Goal: Information Seeking & Learning: Get advice/opinions

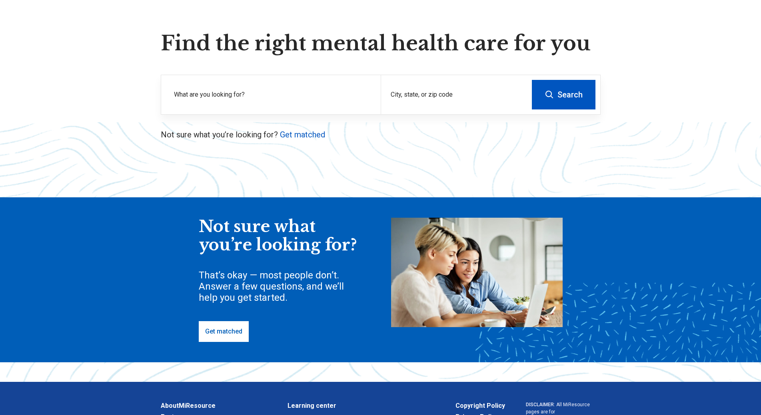
scroll to position [52, 0]
click at [282, 93] on label "What are you looking for?" at bounding box center [272, 95] width 197 height 10
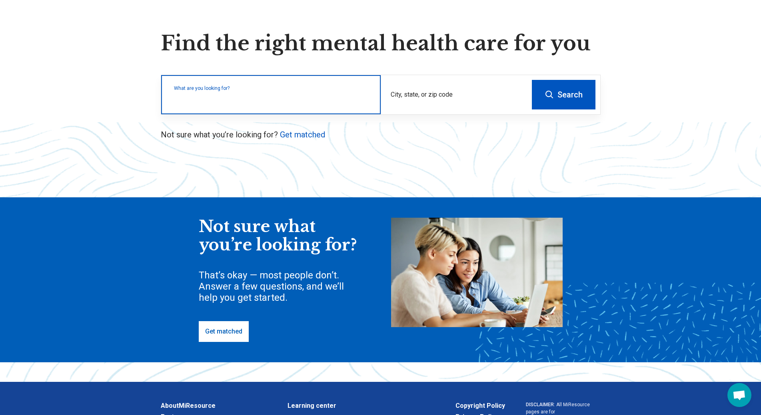
type input "*"
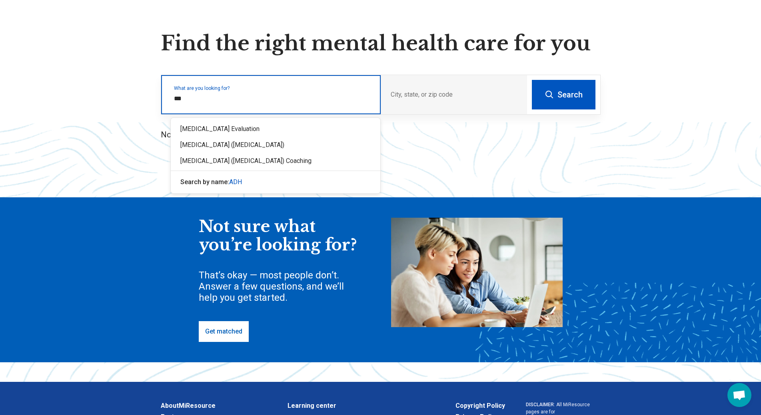
type input "****"
click at [294, 132] on div "[MEDICAL_DATA] Evaluation" at bounding box center [276, 129] width 210 height 16
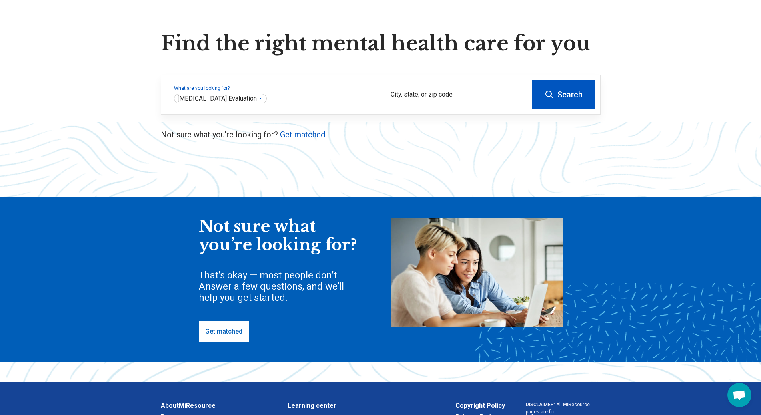
click at [440, 90] on div "City, state, or zip code" at bounding box center [454, 94] width 146 height 39
type input "*****"
click at [538, 92] on button "Search" at bounding box center [564, 95] width 64 height 30
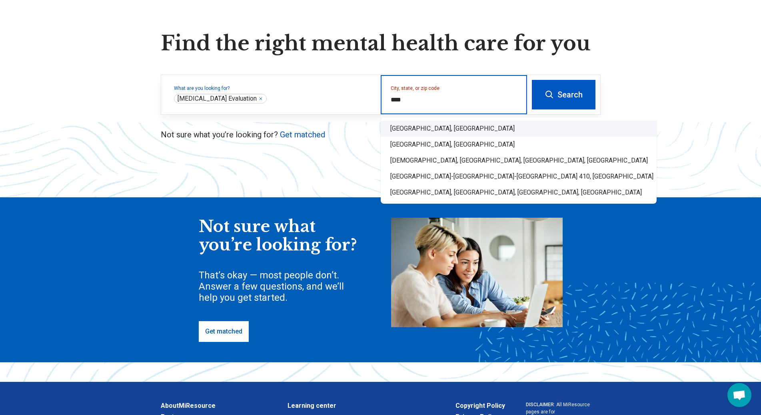
click at [461, 127] on div "[GEOGRAPHIC_DATA], [GEOGRAPHIC_DATA]" at bounding box center [519, 129] width 276 height 16
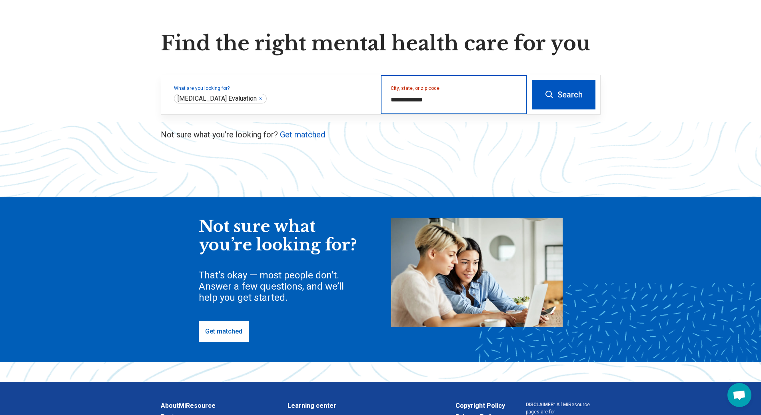
type input "**********"
click at [551, 108] on button "Search" at bounding box center [564, 95] width 64 height 30
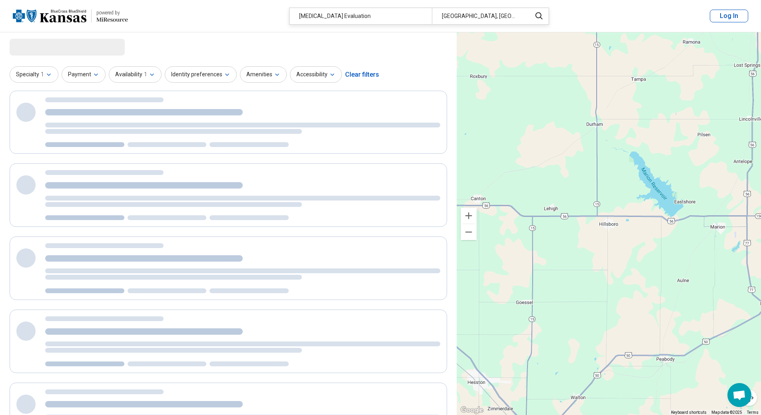
select select "***"
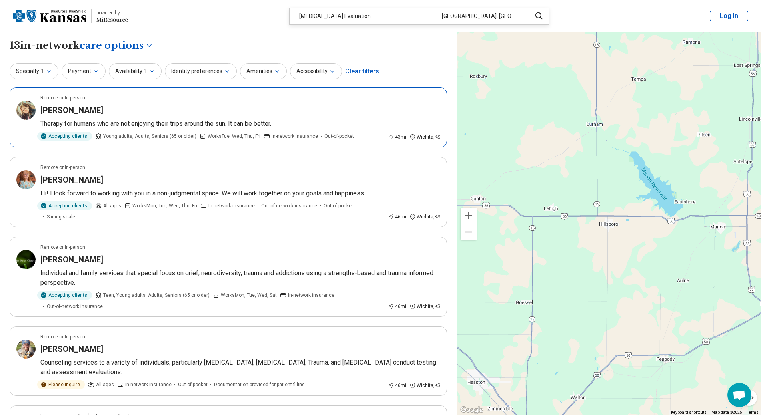
click at [285, 137] on span "In-network insurance" at bounding box center [295, 136] width 46 height 7
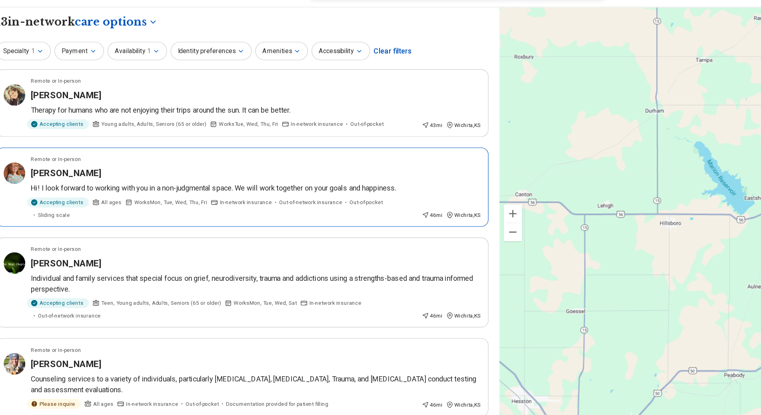
click at [303, 197] on p "Hi! I look forward to working with you in a non-judgmental space. We will work …" at bounding box center [240, 194] width 400 height 10
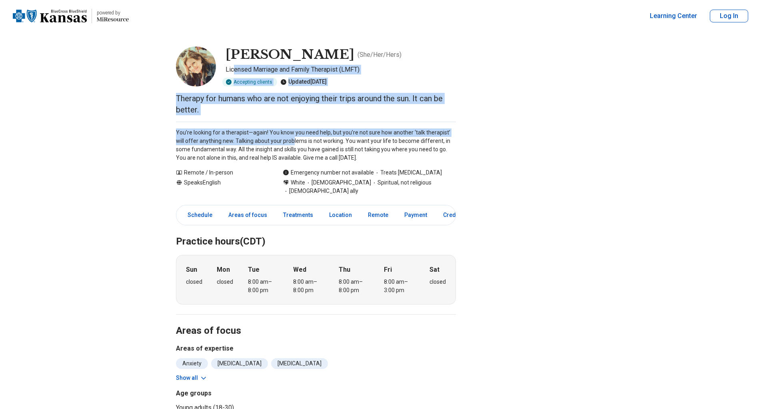
drag, startPoint x: 0, startPoint y: 0, endPoint x: 240, endPoint y: 71, distance: 249.9
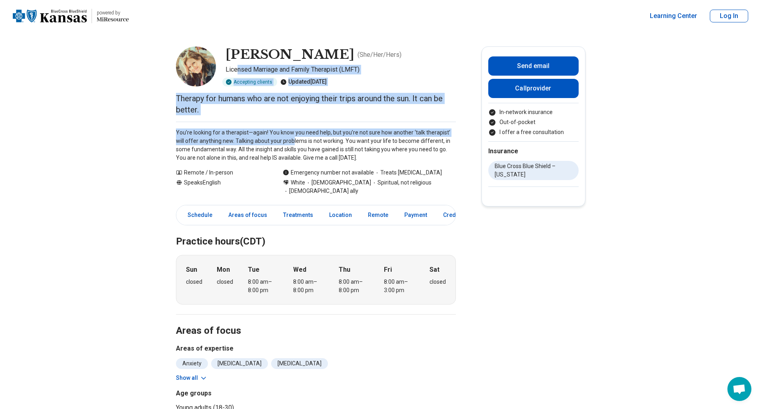
click at [260, 122] on div "You’re looking for a therapist—again! You know you need help, but you’re not su…" at bounding box center [316, 142] width 280 height 40
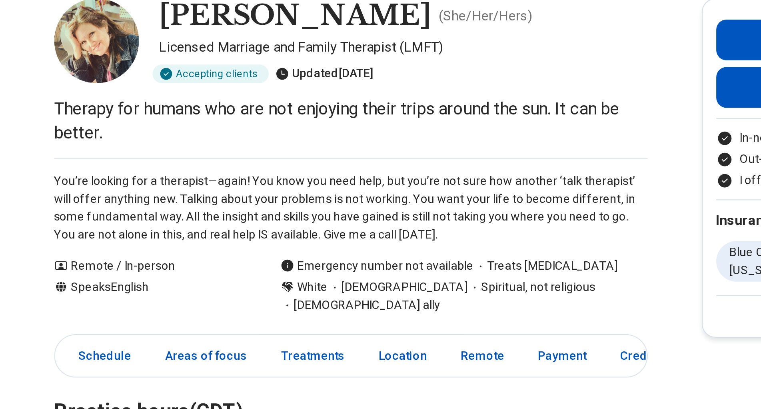
drag, startPoint x: 260, startPoint y: 122, endPoint x: 265, endPoint y: 65, distance: 57.0
click at [265, 65] on p "Licensed Marriage and Family Therapist (LMFT)" at bounding box center [341, 70] width 230 height 10
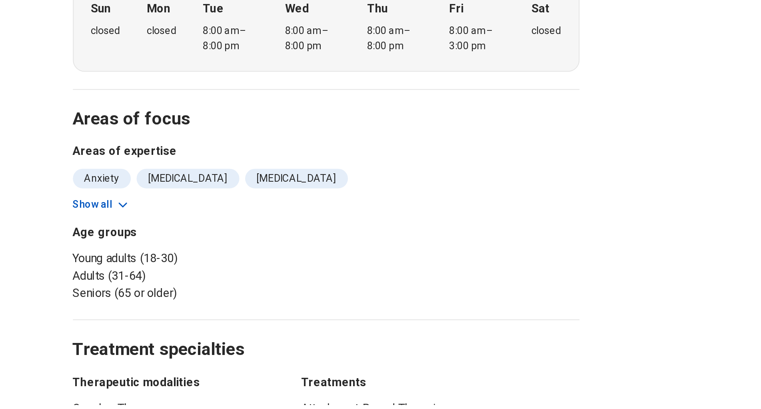
scroll to position [81, 0]
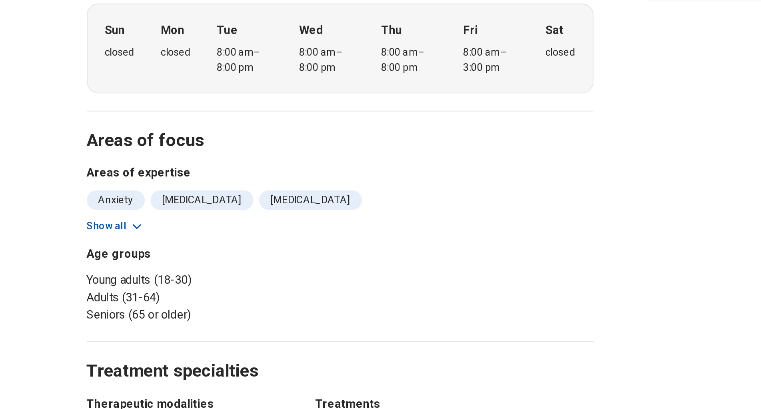
click at [200, 297] on button "Show all" at bounding box center [192, 296] width 32 height 8
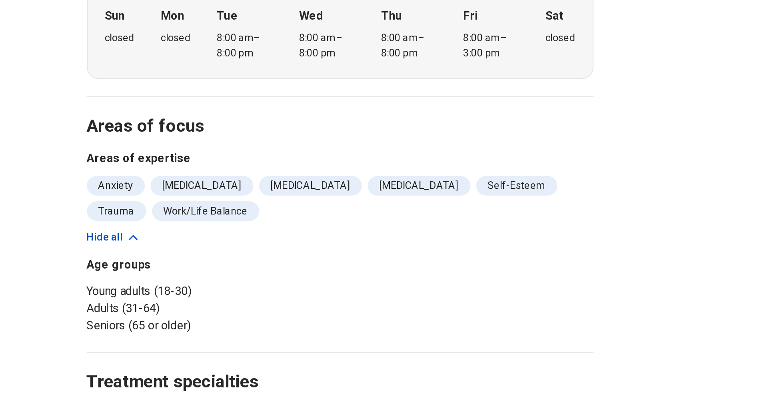
click at [200, 305] on div "Anxiety Borderline Personality Perfectionism Personal Growth Self-Esteem Trauma…" at bounding box center [316, 296] width 280 height 38
drag, startPoint x: 200, startPoint y: 297, endPoint x: 208, endPoint y: 322, distance: 25.9
click at [208, 322] on section "Areas of focus Areas of expertise Anxiety Borderline Personality Perfectionism …" at bounding box center [316, 304] width 280 height 142
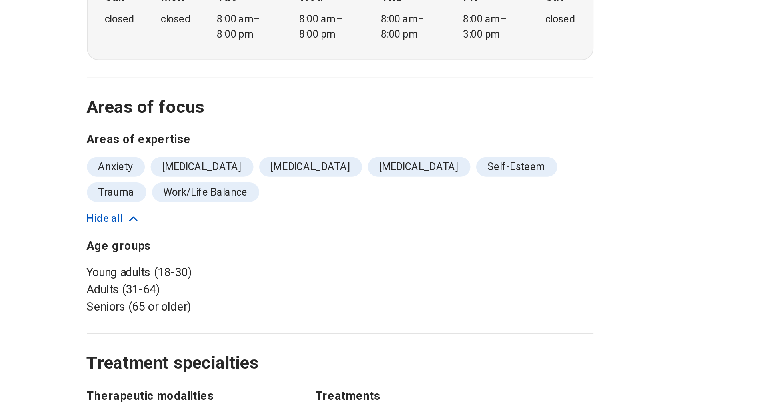
click at [206, 342] on li "Adults (31-64)" at bounding box center [244, 345] width 137 height 10
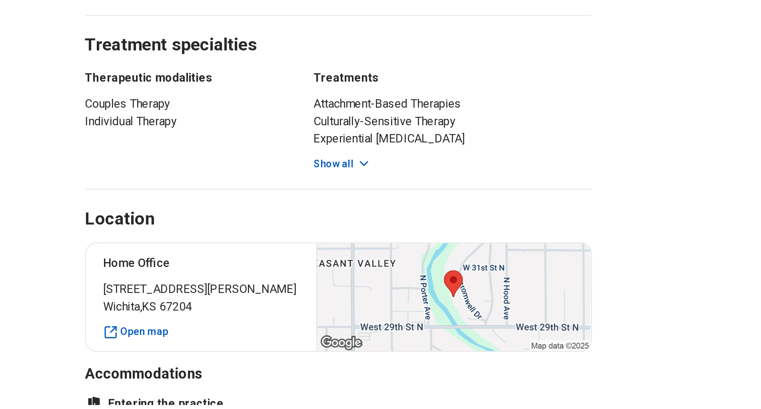
scroll to position [262, 0]
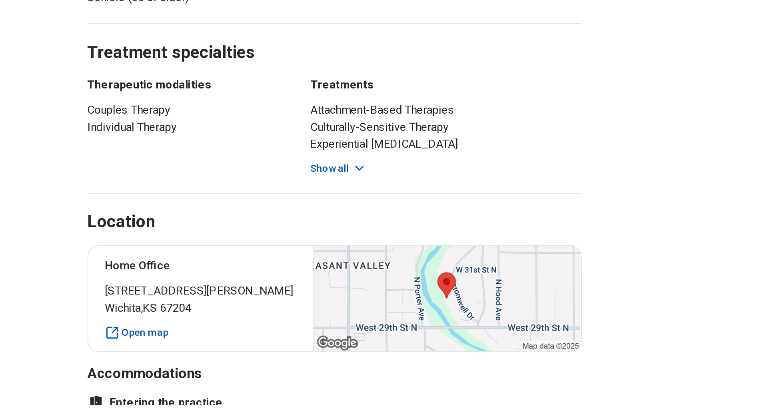
drag, startPoint x: 314, startPoint y: 267, endPoint x: 317, endPoint y: 274, distance: 7.7
click at [317, 274] on div "Attachment-Based Therapies Culturally-Sensitive Therapy Experiential Psychother…" at bounding box center [379, 258] width 154 height 42
click at [317, 274] on button "Show all" at bounding box center [318, 275] width 32 height 8
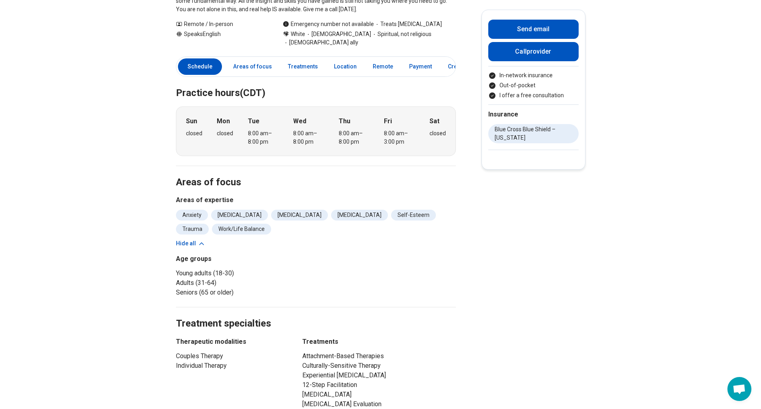
scroll to position [0, 0]
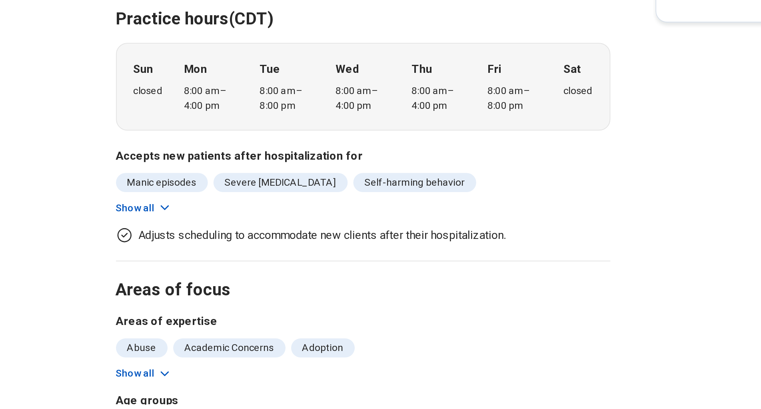
scroll to position [85, 0]
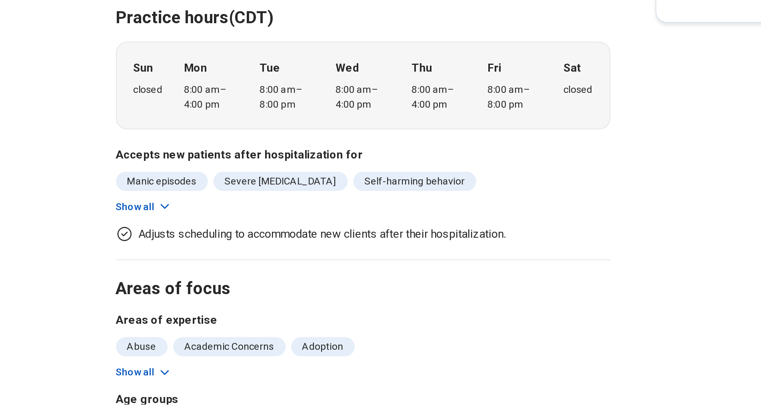
click at [199, 294] on button "Show all" at bounding box center [192, 297] width 32 height 8
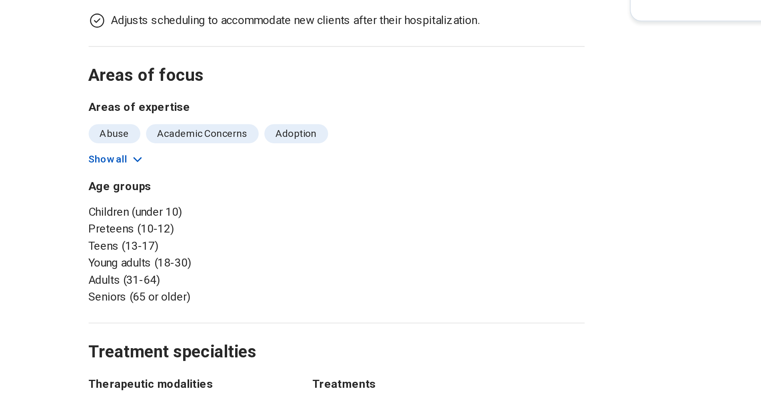
scroll to position [219, 0]
drag, startPoint x: 200, startPoint y: 275, endPoint x: 199, endPoint y: 271, distance: 4.2
click at [199, 271] on section "Areas of focus Areas of expertise Abuse Academic Concerns Adoption Anger Issues…" at bounding box center [316, 284] width 280 height 156
click at [199, 271] on button "Show all" at bounding box center [192, 270] width 32 height 8
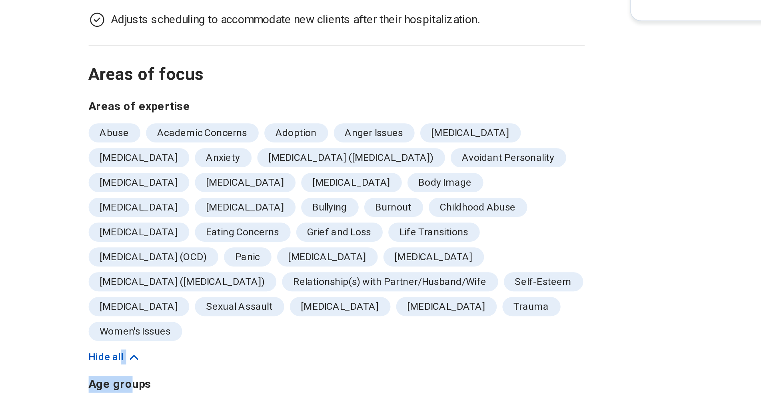
scroll to position [241, 0]
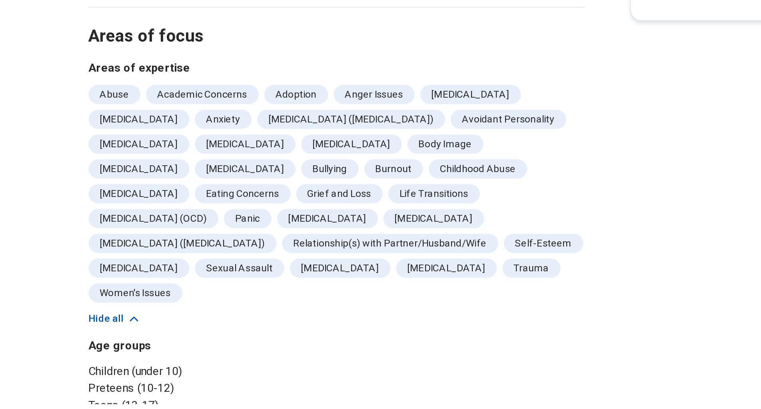
click at [342, 310] on li "Personality Disorders" at bounding box center [370, 304] width 57 height 11
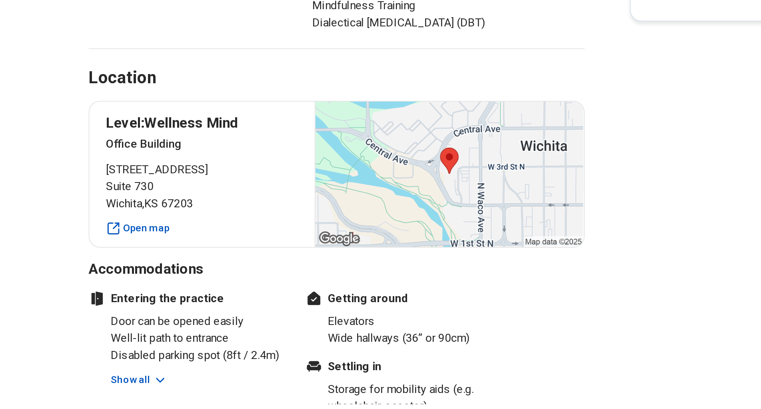
scroll to position [598, 0]
